Goal: Task Accomplishment & Management: Use online tool/utility

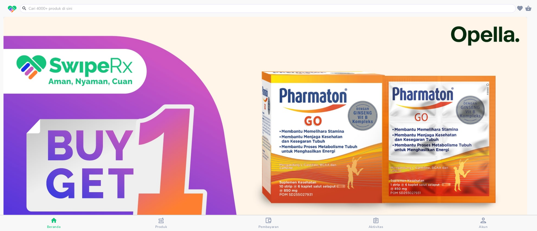
click at [484, 224] on div "button" at bounding box center [484, 221] width 6 height 7
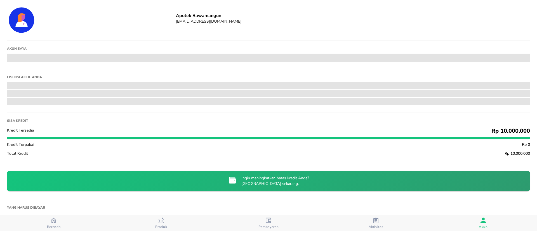
click at [56, 222] on icon "button" at bounding box center [54, 221] width 6 height 6
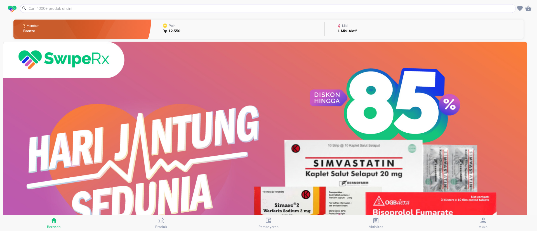
click at [345, 28] on div "Misi" at bounding box center [349, 25] width 22 height 7
